Goal: Download file/media

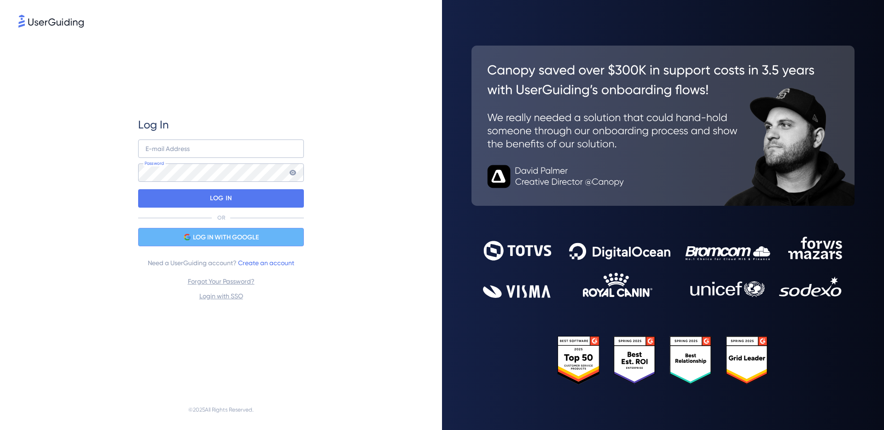
click at [223, 236] on span "LOG IN WITH GOOGLE" at bounding box center [226, 237] width 66 height 11
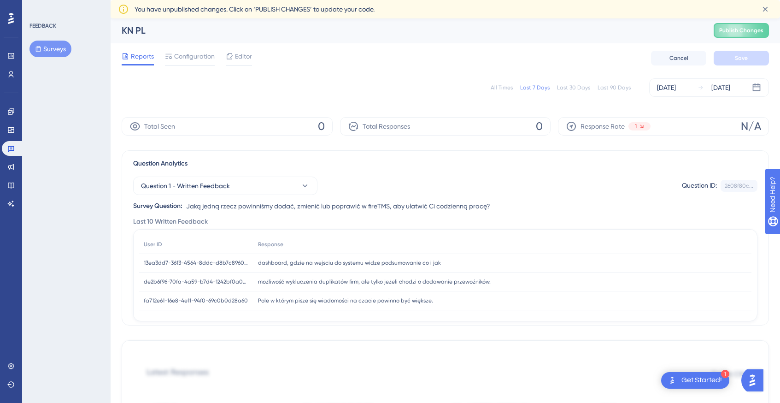
scroll to position [2, 0]
click at [616, 87] on div "Last 90 Days" at bounding box center [613, 86] width 33 height 7
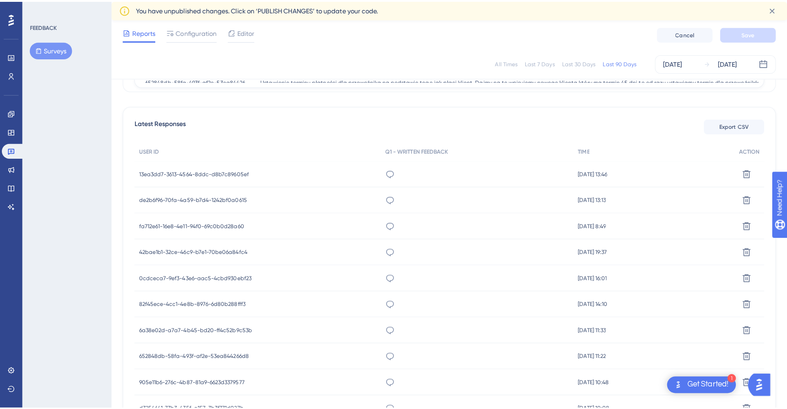
scroll to position [228, 0]
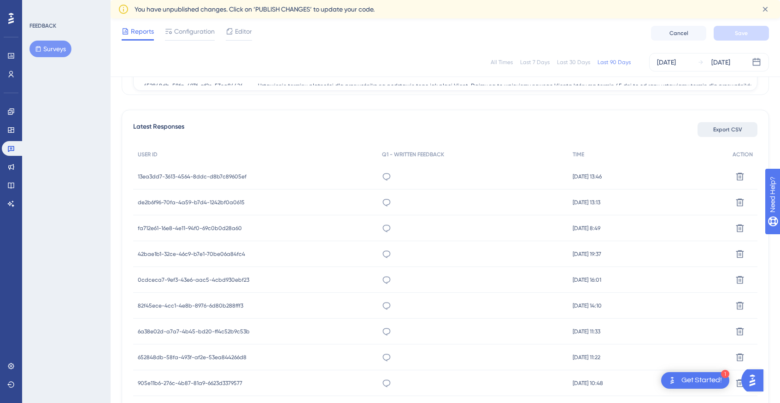
click at [736, 130] on span "Export CSV" at bounding box center [727, 129] width 29 height 7
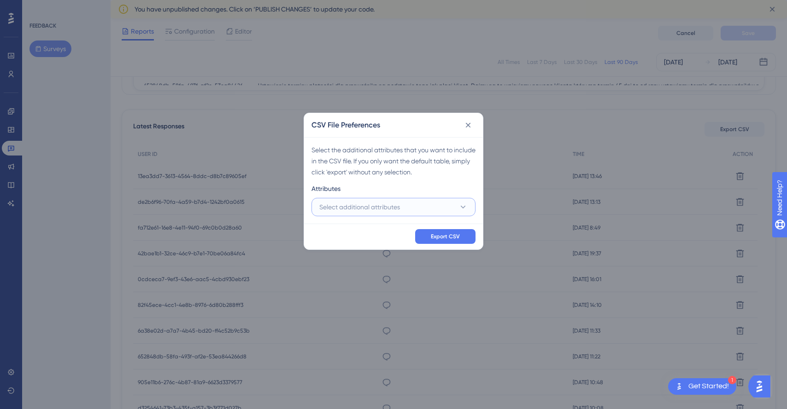
click at [456, 201] on button "Select additional attributes" at bounding box center [393, 207] width 164 height 18
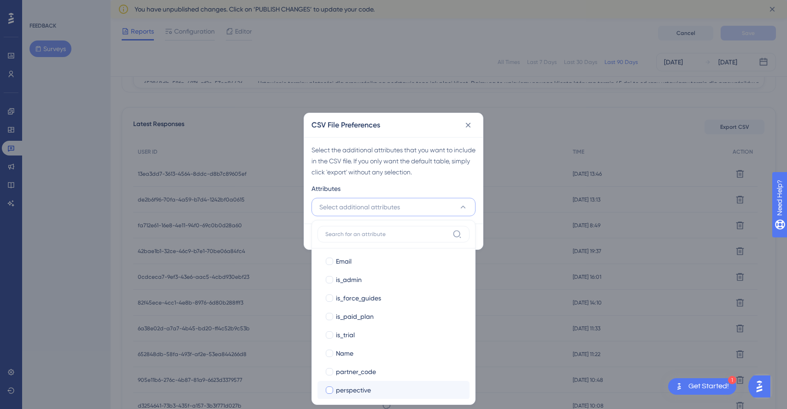
scroll to position [229, 0]
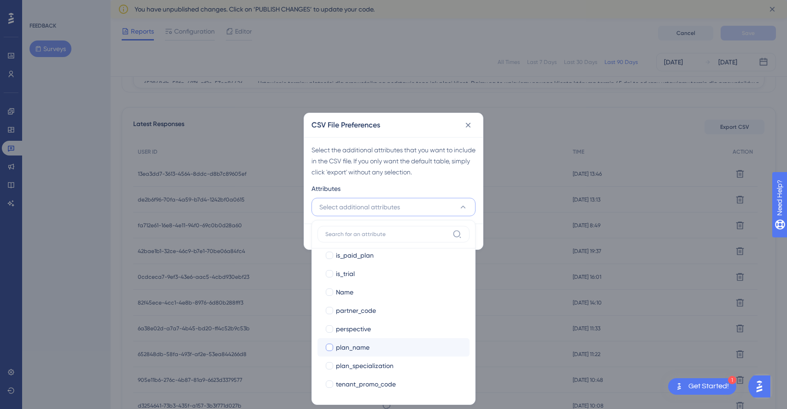
click at [330, 349] on div at bounding box center [329, 347] width 7 height 7
checkbox input "true"
click at [330, 256] on div at bounding box center [329, 255] width 7 height 7
checkbox input "true"
click at [330, 367] on div at bounding box center [329, 365] width 7 height 7
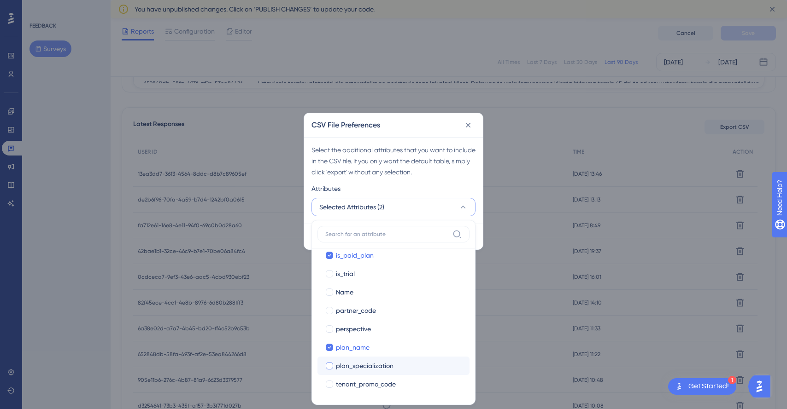
checkbox input "true"
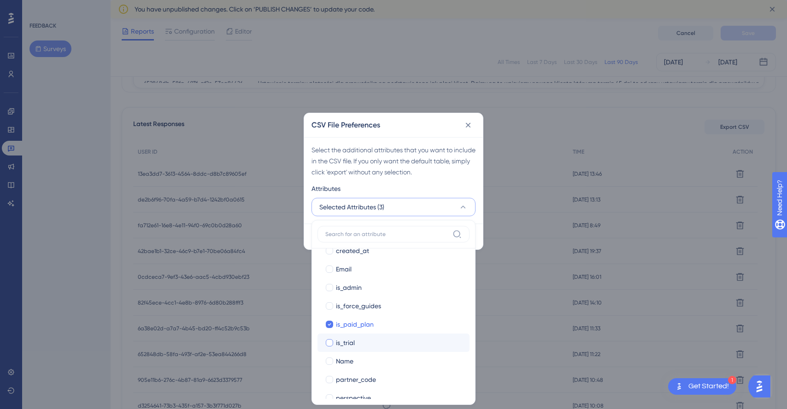
scroll to position [156, 0]
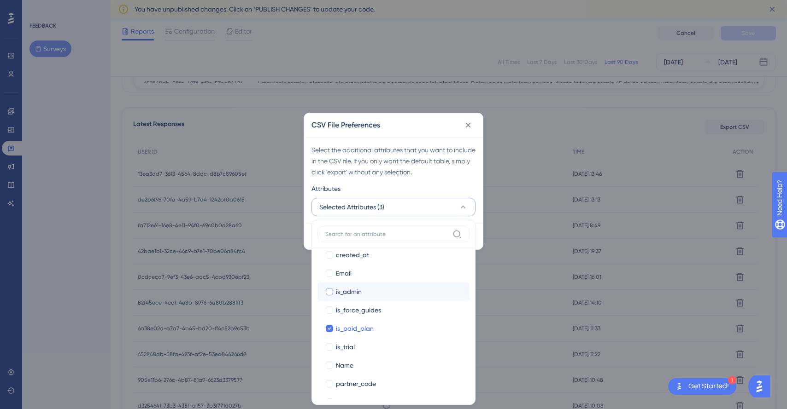
click at [331, 292] on div at bounding box center [329, 291] width 7 height 7
checkbox input "true"
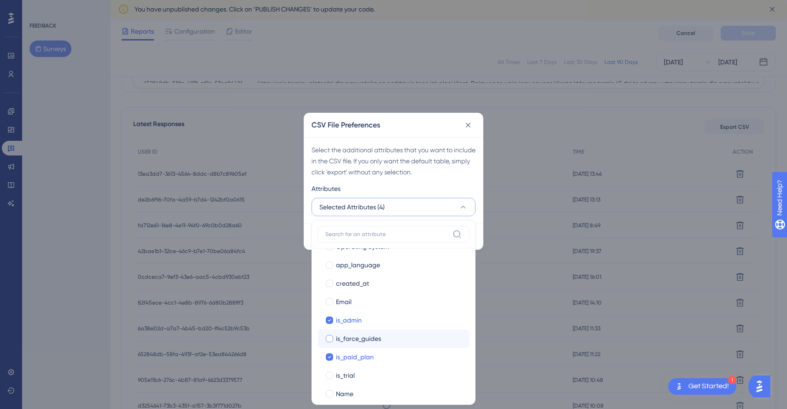
scroll to position [129, 0]
click at [330, 301] on div at bounding box center [329, 299] width 7 height 7
checkbox input "true"
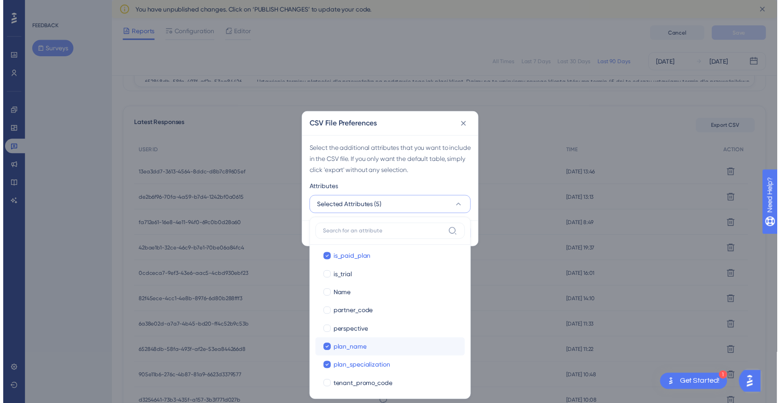
scroll to position [229, 0]
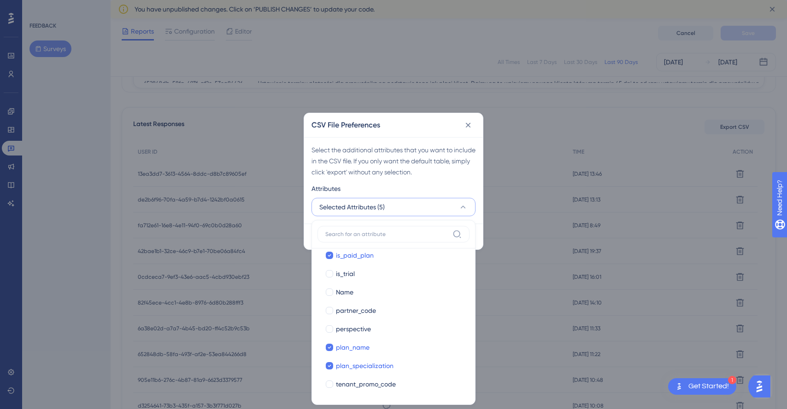
click at [421, 189] on div "Attributes" at bounding box center [393, 190] width 164 height 15
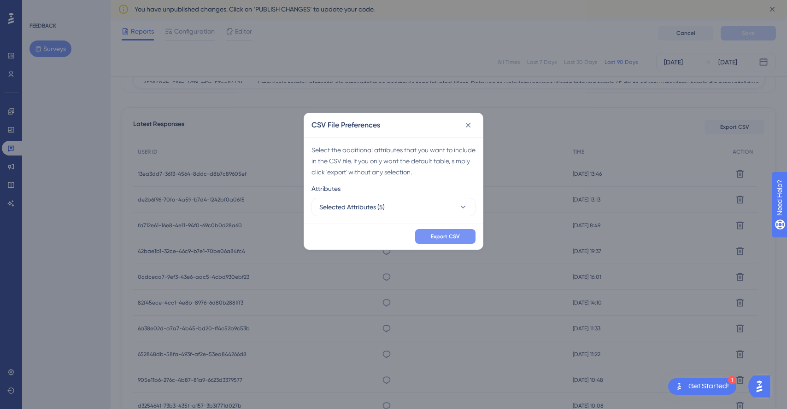
click at [443, 236] on span "Export CSV" at bounding box center [445, 236] width 29 height 7
